Goal: Task Accomplishment & Management: Manage account settings

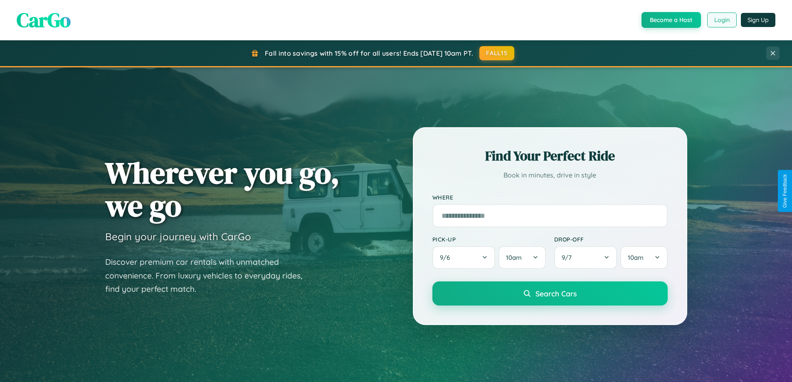
click at [721, 20] on button "Login" at bounding box center [722, 19] width 30 height 15
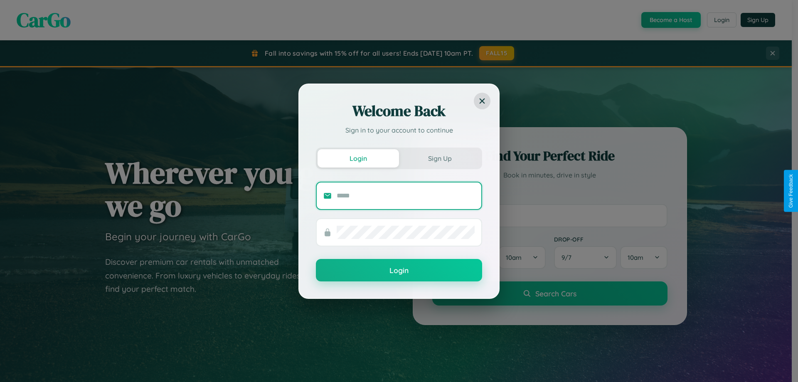
click at [406, 195] on input "text" at bounding box center [406, 195] width 138 height 13
type input "**********"
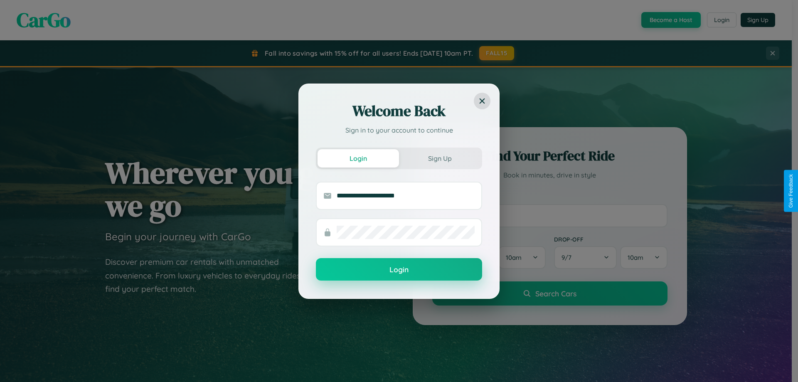
click at [399, 270] on button "Login" at bounding box center [399, 269] width 166 height 22
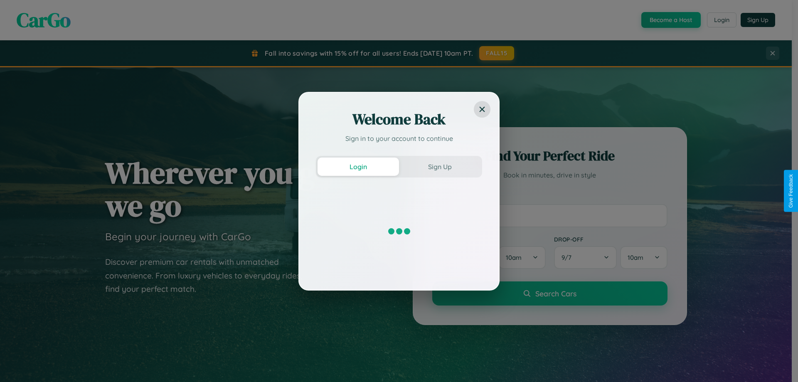
click at [721, 20] on div "Welcome Back Sign in to your account to continue Login Sign Up" at bounding box center [399, 191] width 798 height 382
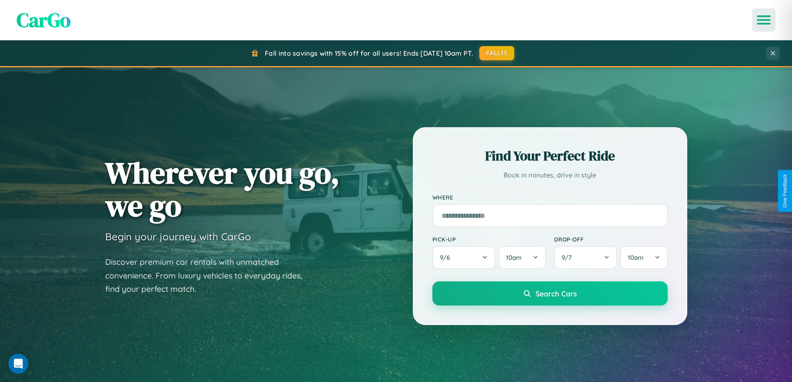
click at [764, 20] on icon "Open menu" at bounding box center [764, 19] width 12 height 7
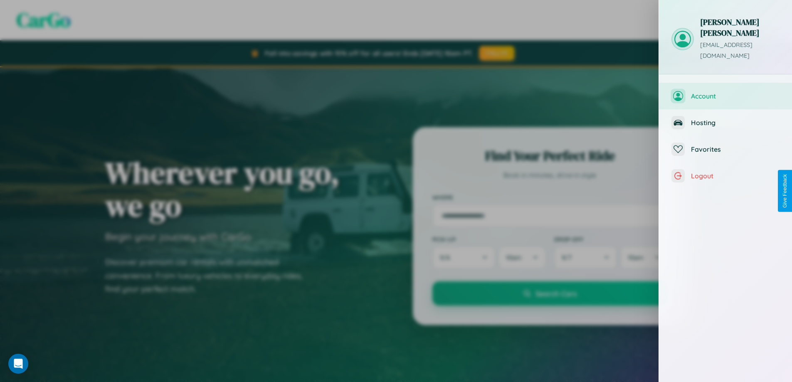
click at [726, 92] on span "Account" at bounding box center [735, 96] width 89 height 8
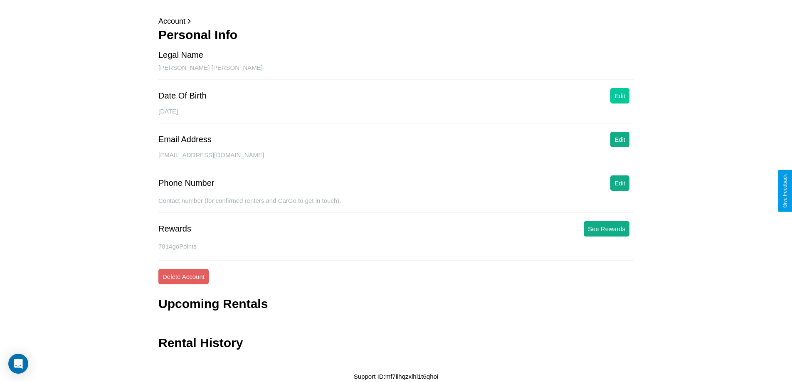
click at [620, 96] on button "Edit" at bounding box center [619, 95] width 19 height 15
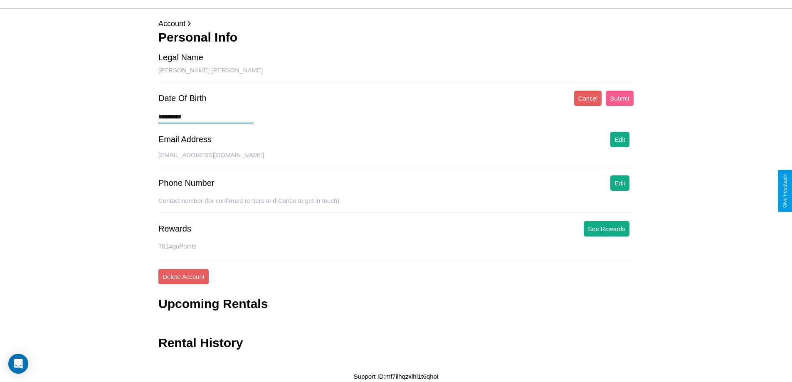
scroll to position [25, 0]
type input "**********"
click at [620, 98] on button "Submit" at bounding box center [620, 98] width 28 height 15
